Goal: Book appointment/travel/reservation

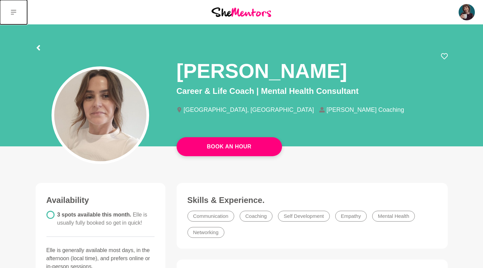
click at [9, 10] on button at bounding box center [13, 12] width 27 height 24
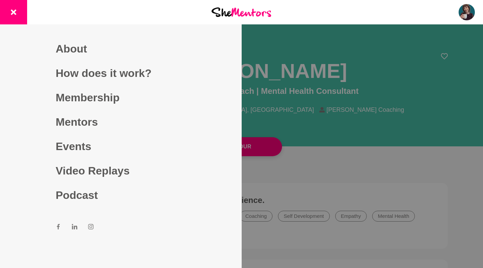
click at [75, 126] on link "Mentors" at bounding box center [121, 122] width 130 height 24
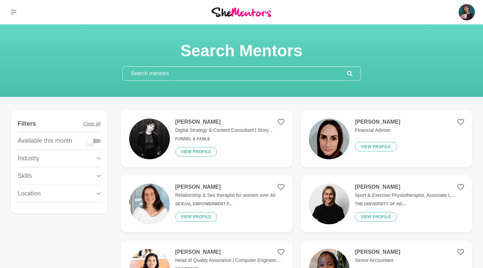
click at [178, 74] on input "text" at bounding box center [235, 74] width 224 height 14
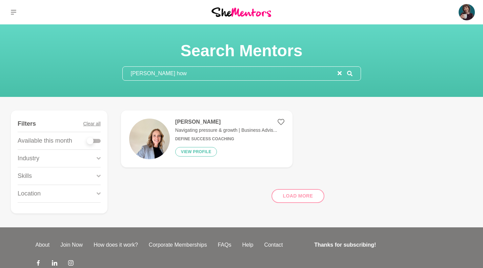
type input "[PERSON_NAME] how"
click at [158, 135] on img at bounding box center [149, 139] width 41 height 41
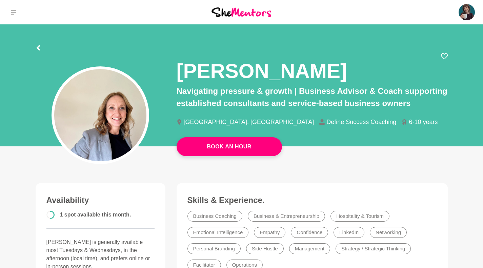
click at [195, 150] on link "Book An Hour" at bounding box center [229, 146] width 105 height 19
click at [227, 146] on link "Book An Hour" at bounding box center [229, 146] width 105 height 19
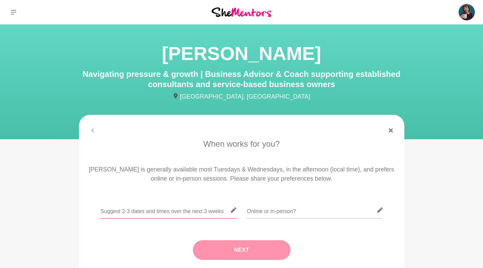
click at [178, 204] on input "text" at bounding box center [169, 210] width 136 height 17
click at [149, 208] on input "text" at bounding box center [169, 210] width 136 height 17
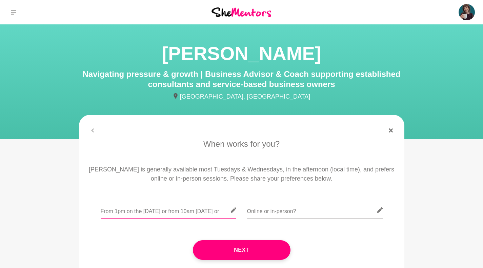
drag, startPoint x: 220, startPoint y: 215, endPoint x: 324, endPoint y: 203, distance: 104.4
click at [220, 215] on input "From 1pm on the [DATE] or from 10am [DATE] or" at bounding box center [169, 210] width 136 height 17
drag, startPoint x: 218, startPoint y: 216, endPoint x: 448, endPoint y: 212, distance: 229.9
click at [218, 216] on input "From 1pm on the [DATE] or from 10am [DATE] or 11:30am" at bounding box center [169, 210] width 136 height 17
drag, startPoint x: 226, startPoint y: 212, endPoint x: 296, endPoint y: 217, distance: 69.3
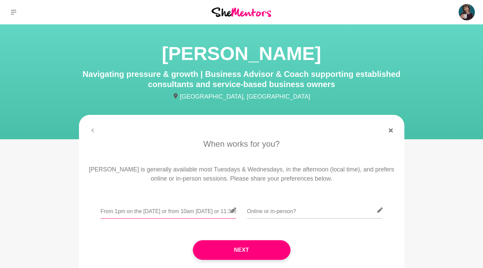
click at [226, 212] on input "From 1pm on the [DATE] or from 10am [DATE] or 11:30am" at bounding box center [169, 210] width 136 height 17
type input "From 1pm on the [DATE] or from 10am [DATE] or 11:30am [DATE]"
click at [288, 217] on input "text" at bounding box center [315, 210] width 136 height 17
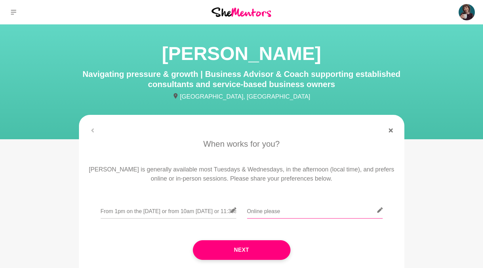
type input "Online please"
click at [326, 248] on div "Next" at bounding box center [241, 250] width 306 height 47
click at [246, 248] on button "Next" at bounding box center [242, 250] width 98 height 20
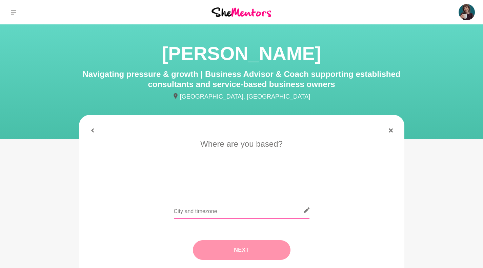
click at [226, 208] on input "text" at bounding box center [242, 210] width 136 height 17
type input "m"
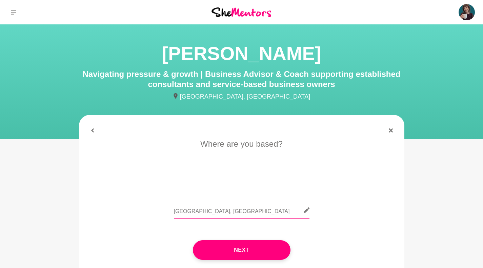
type input "[GEOGRAPHIC_DATA], [GEOGRAPHIC_DATA]"
click at [243, 256] on button "Next" at bounding box center [242, 250] width 98 height 20
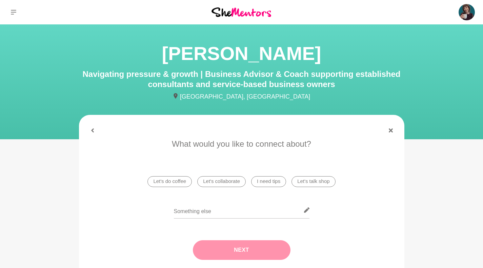
click at [274, 181] on li "I need tips" at bounding box center [268, 181] width 35 height 11
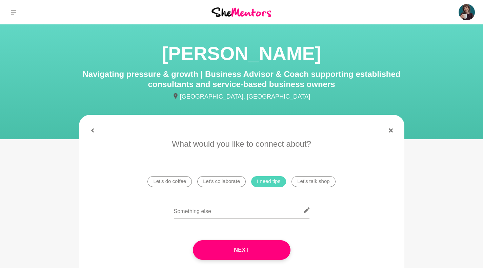
click at [268, 246] on button "Next" at bounding box center [242, 250] width 98 height 20
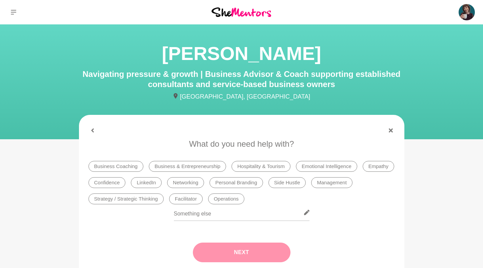
click at [124, 164] on li "Business Coaching" at bounding box center [115, 166] width 55 height 11
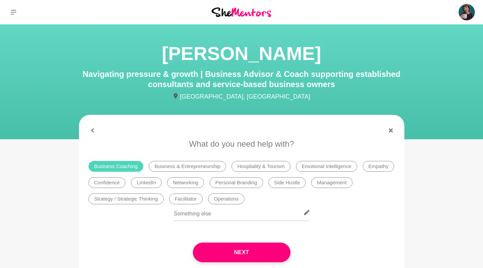
click at [211, 249] on button "Next" at bounding box center [242, 253] width 98 height 20
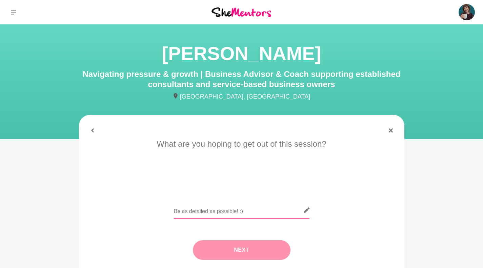
click at [196, 214] on input "text" at bounding box center [242, 210] width 136 height 17
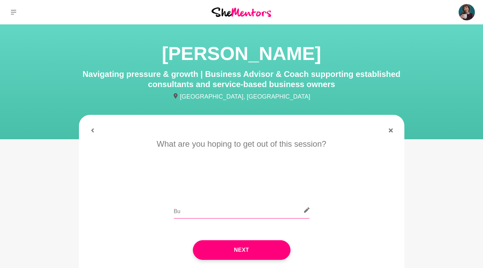
type input "B"
type input "What does business success look like to me?"
click at [262, 250] on button "Next" at bounding box center [242, 250] width 98 height 20
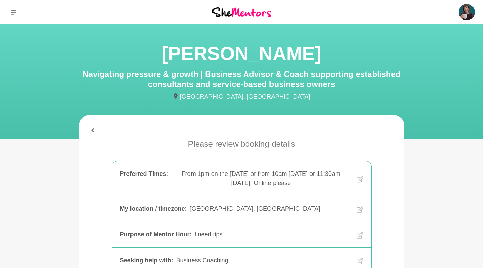
scroll to position [195, 0]
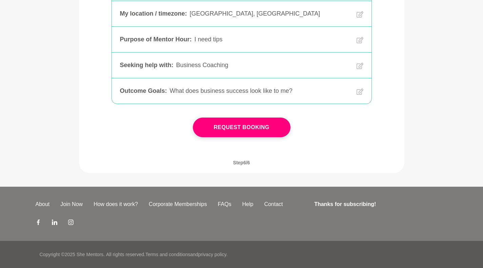
click at [232, 135] on button "Request Booking" at bounding box center [242, 128] width 98 height 20
